Goal: Navigation & Orientation: Find specific page/section

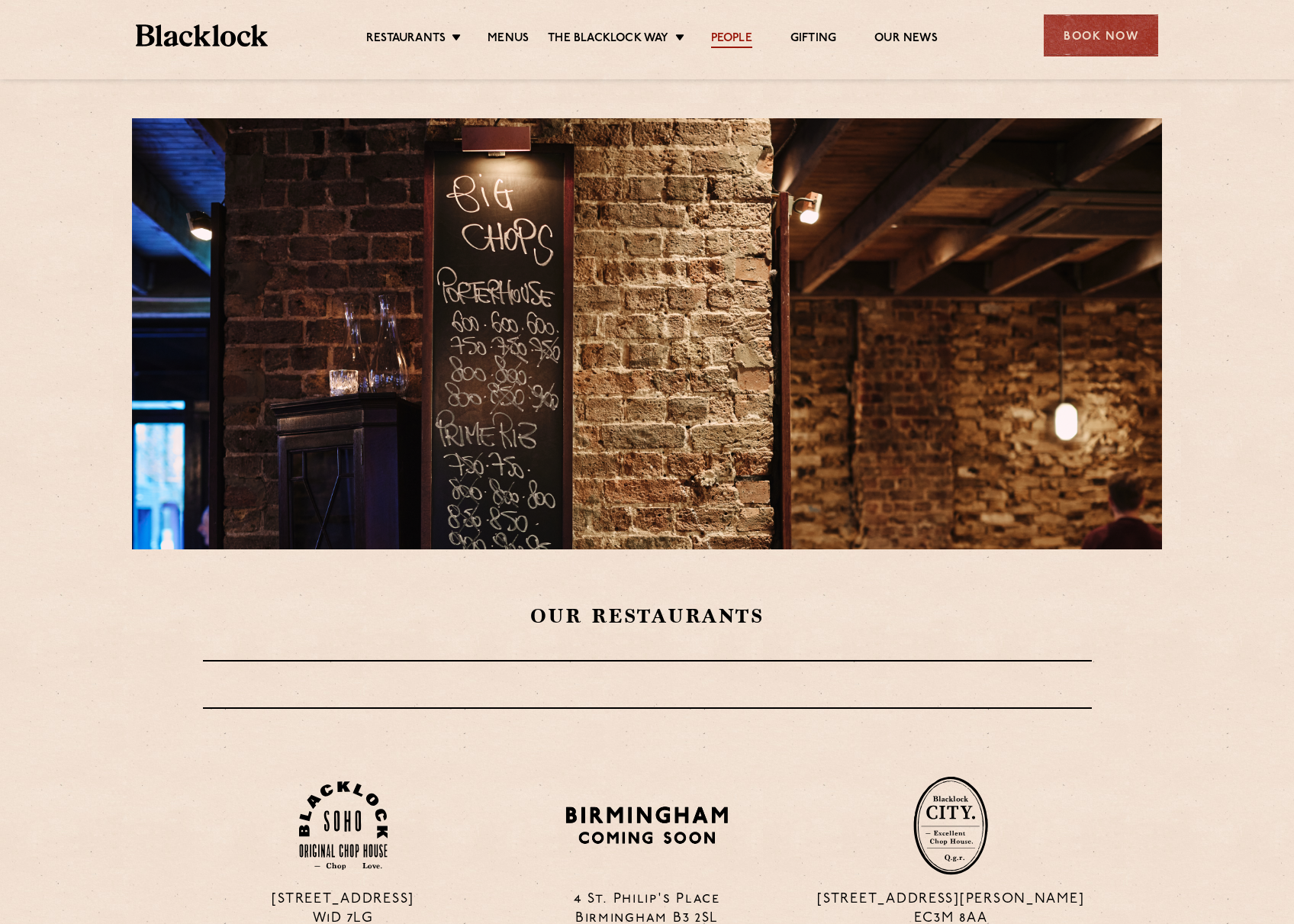
click at [744, 43] on link "People" at bounding box center [732, 39] width 41 height 16
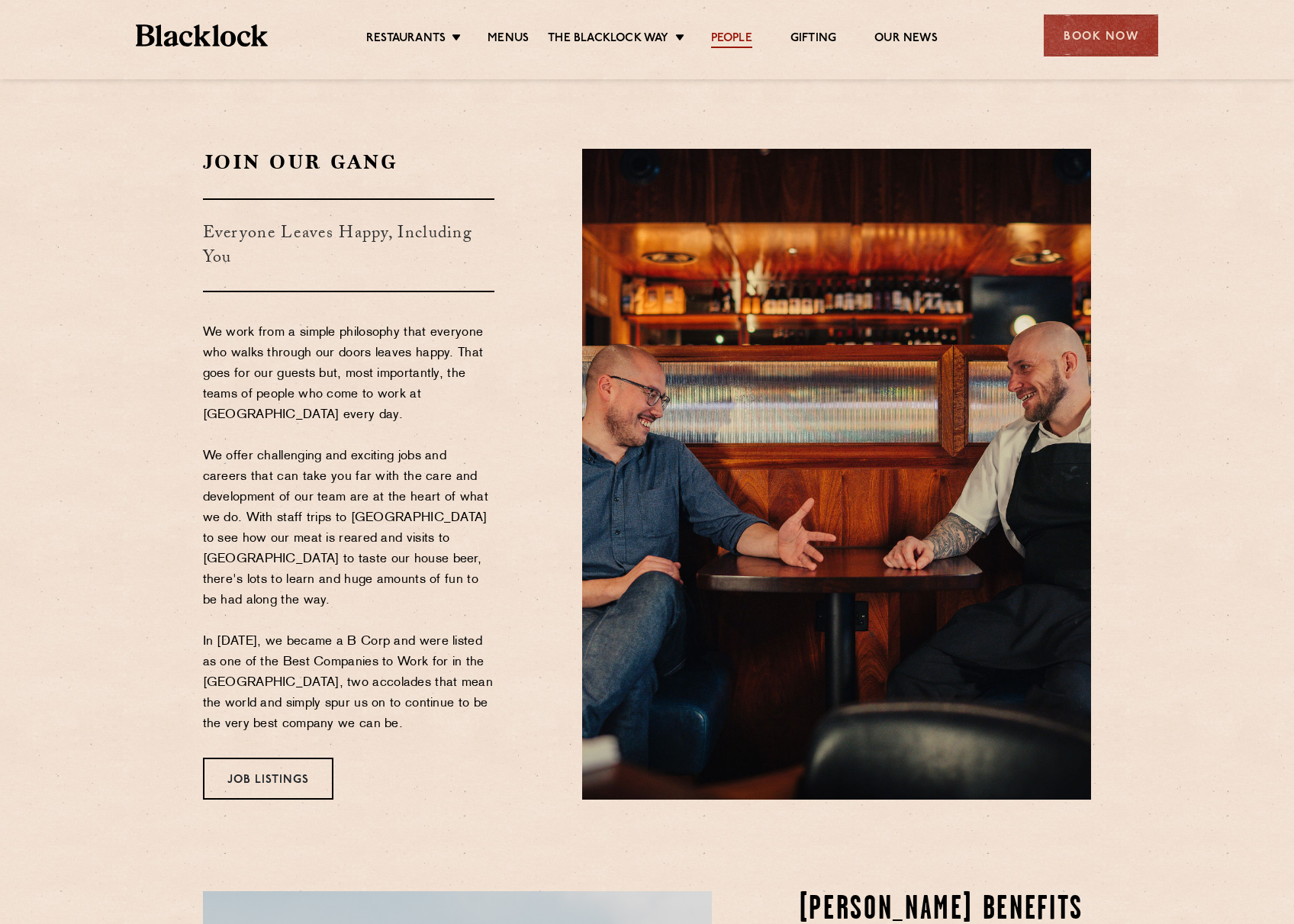
click at [744, 36] on link "People" at bounding box center [732, 39] width 41 height 16
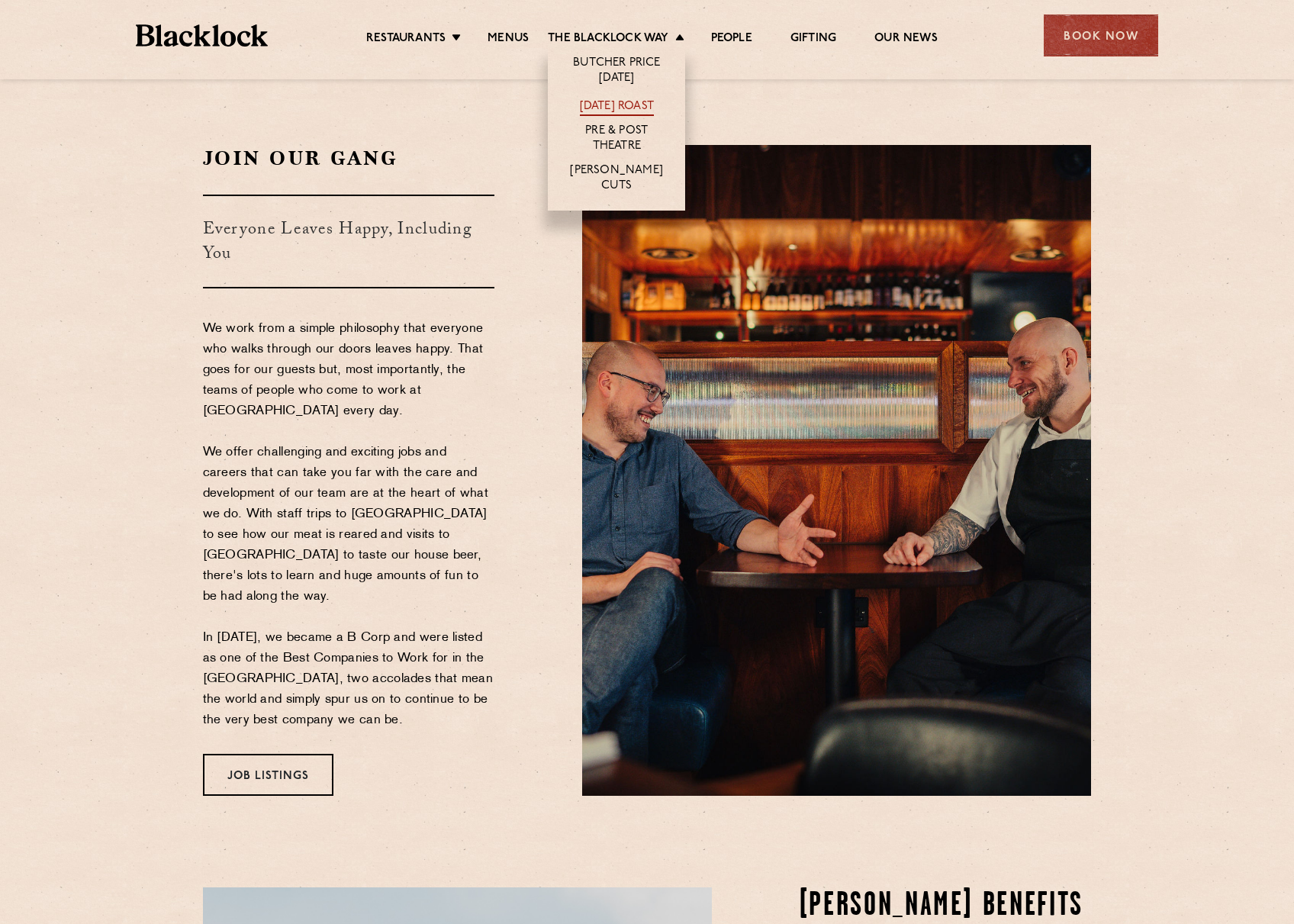
scroll to position [6, 0]
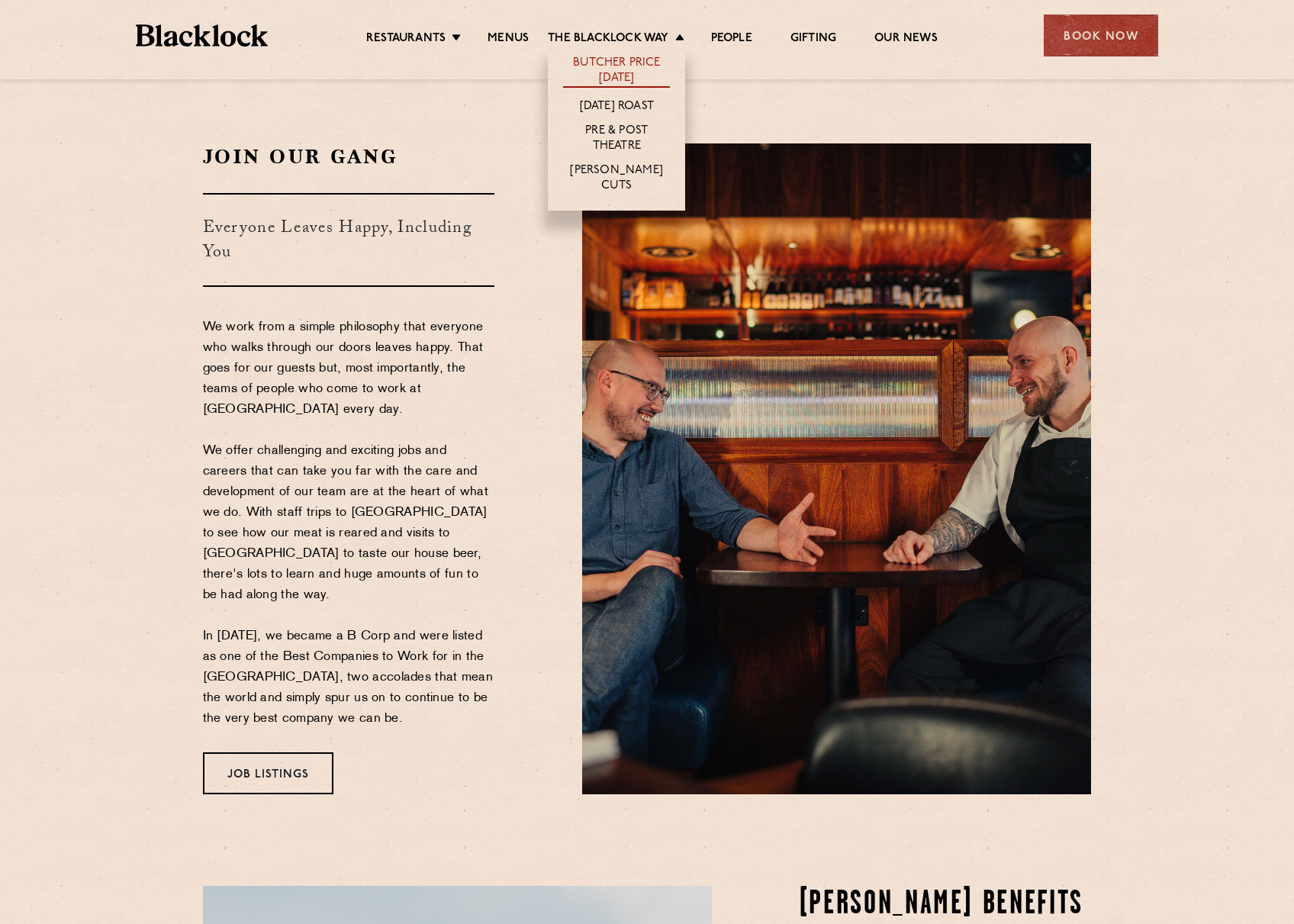
click at [610, 70] on link "Butcher Price [DATE]" at bounding box center [616, 71] width 107 height 32
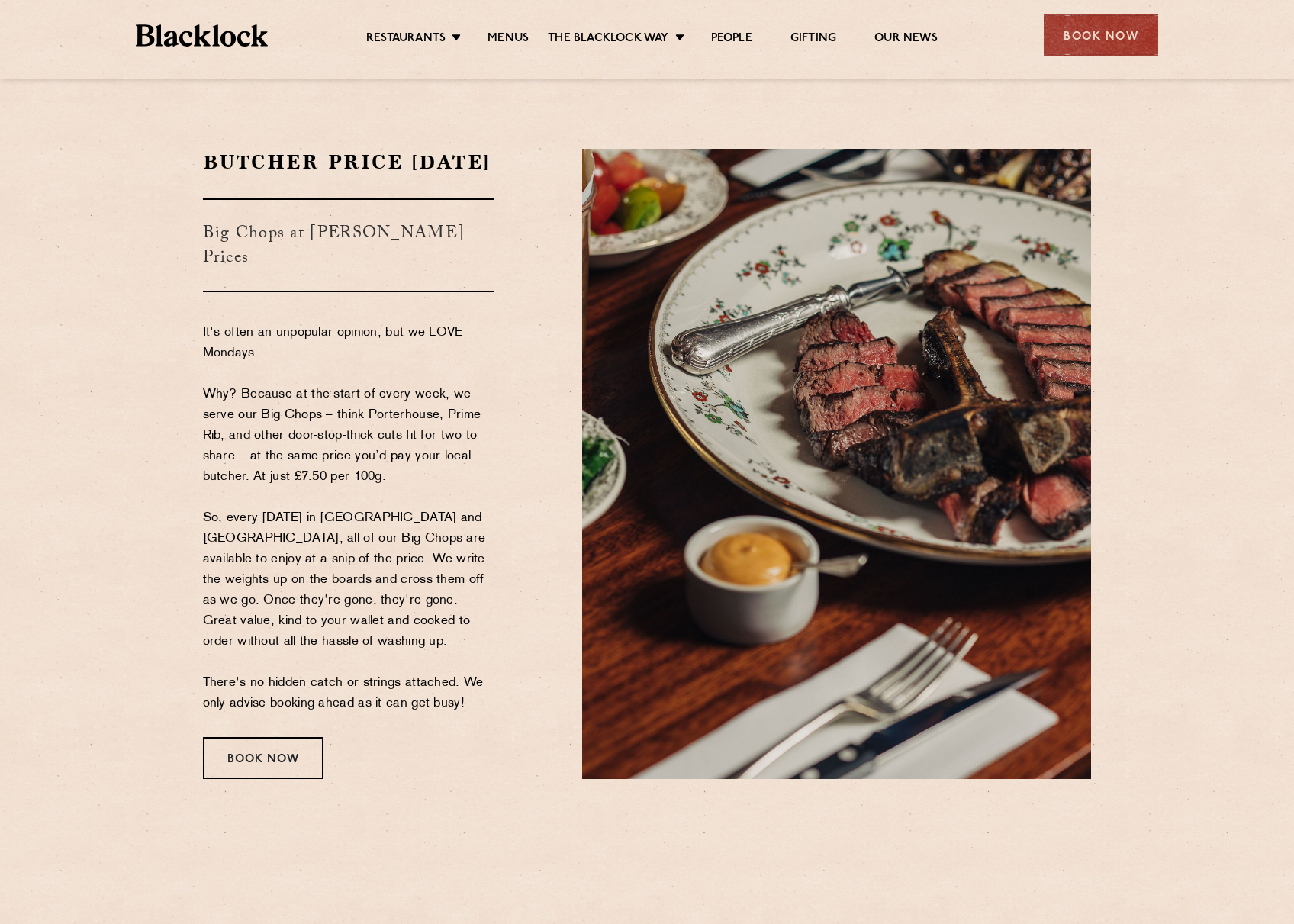
scroll to position [2, 0]
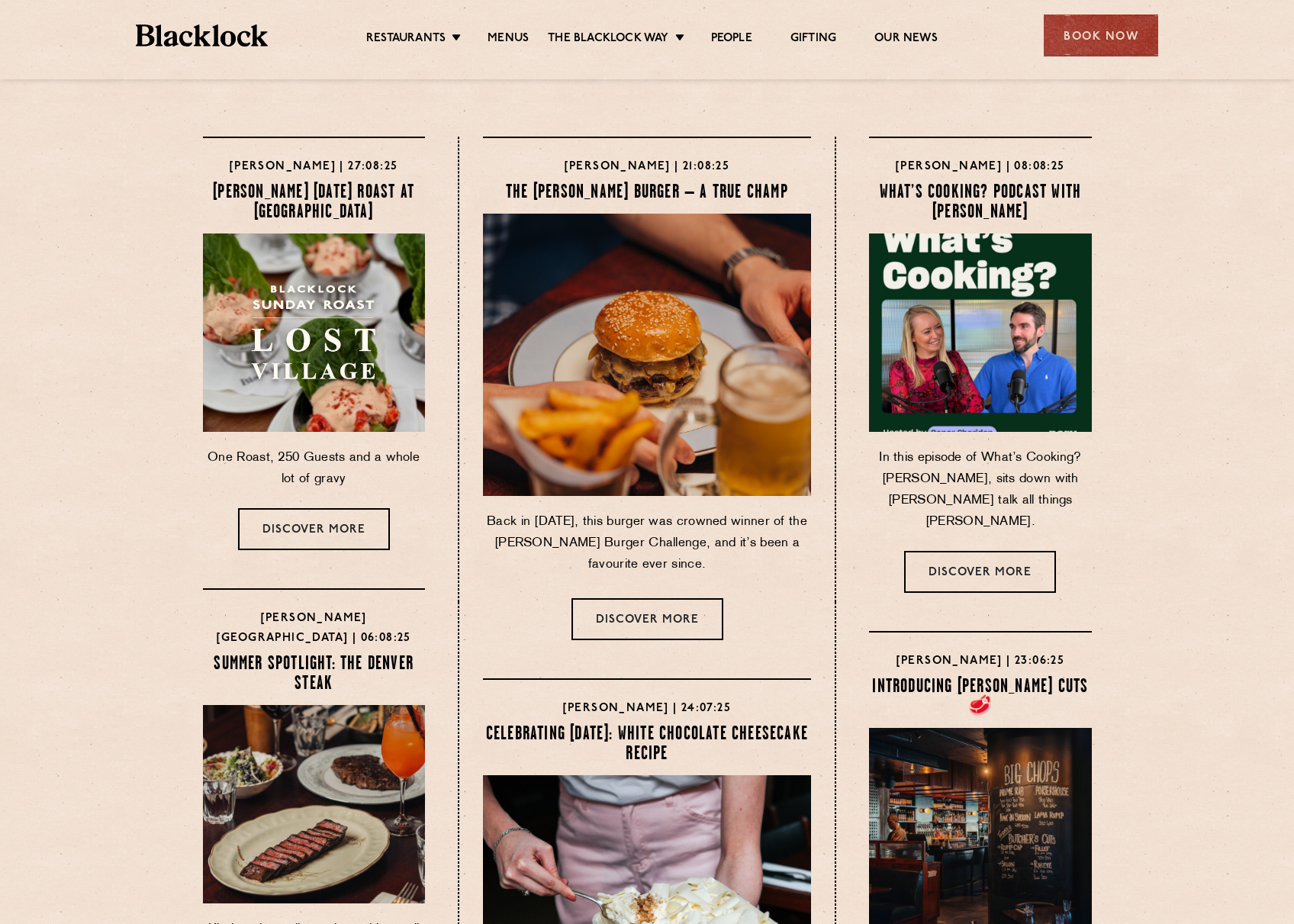
click at [949, 351] on img at bounding box center [980, 332] width 234 height 209
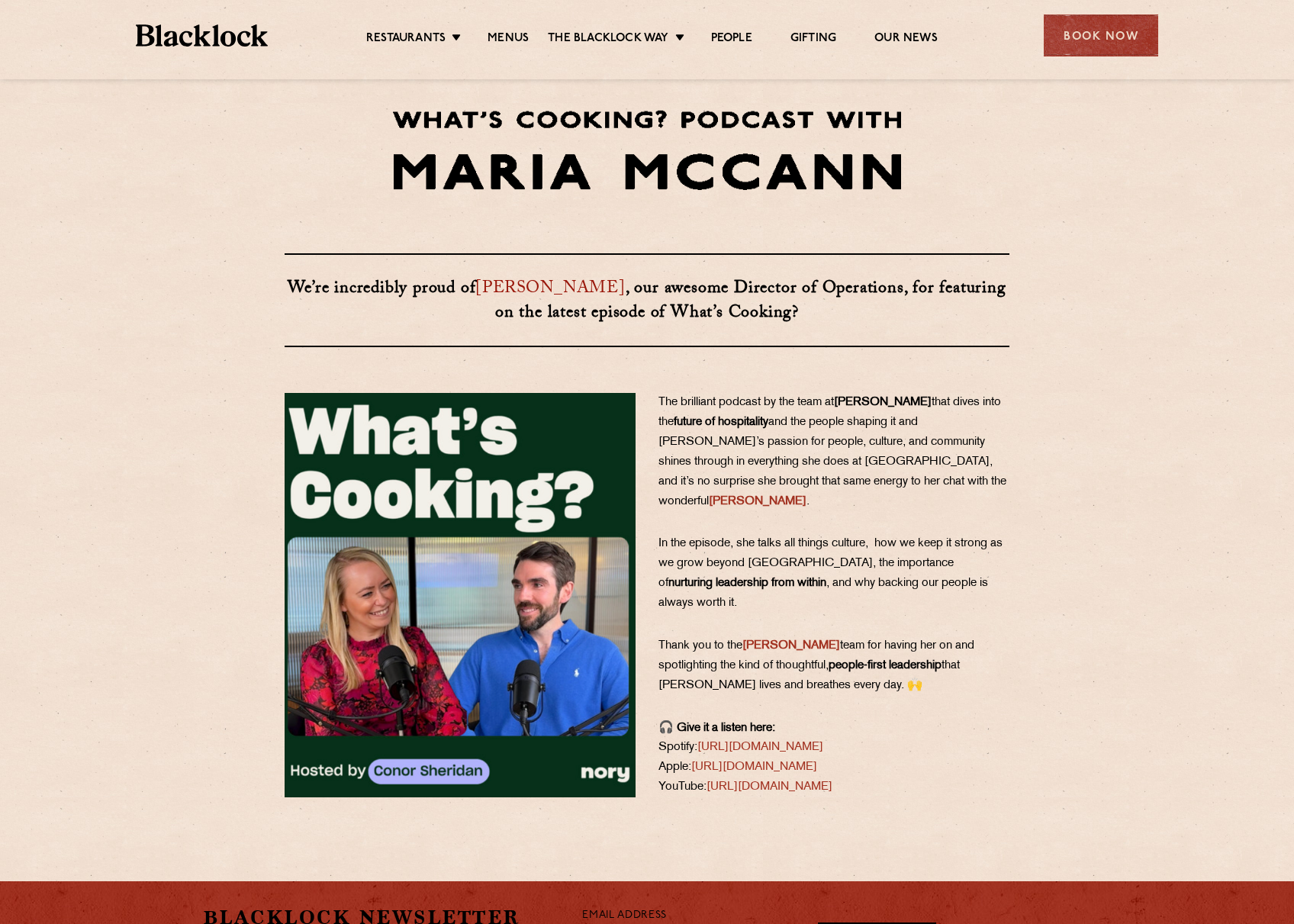
click at [234, 48] on div "Restaurants Soho City Shoreditch Covent Garden Canary Wharf Manchester Birmingh…" at bounding box center [646, 34] width 1068 height 68
click at [225, 42] on img at bounding box center [201, 35] width 132 height 22
